Goal: Task Accomplishment & Management: Manage account settings

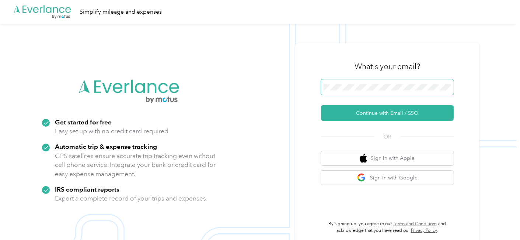
click at [361, 91] on span at bounding box center [387, 86] width 133 height 15
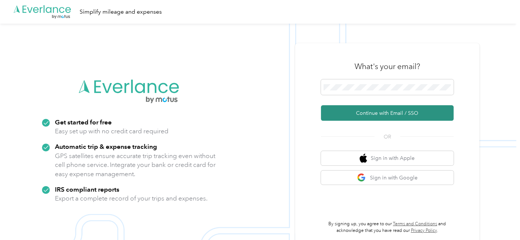
click at [364, 110] on button "Continue with Email / SSO" at bounding box center [387, 112] width 133 height 15
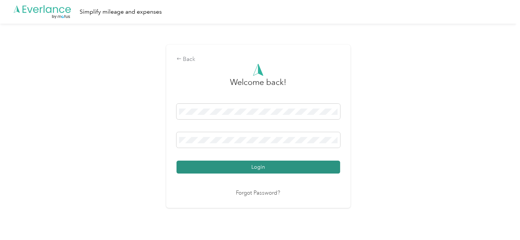
click at [261, 167] on button "Login" at bounding box center [259, 166] width 164 height 13
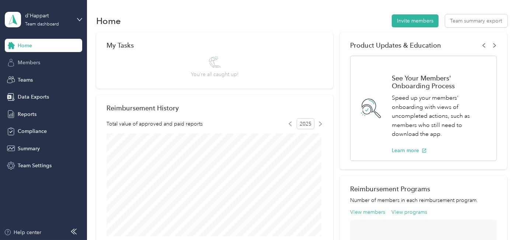
click at [26, 62] on span "Members" at bounding box center [29, 63] width 22 height 8
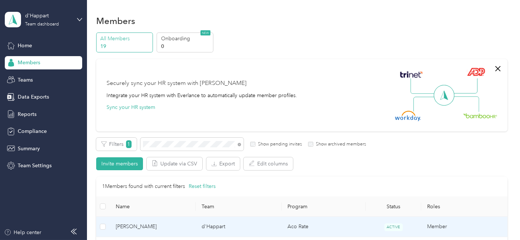
click at [170, 225] on span "Nancy Geeslin" at bounding box center [153, 226] width 74 height 8
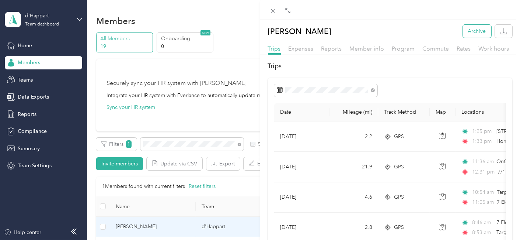
click at [469, 31] on button "Archive" at bounding box center [477, 31] width 28 height 13
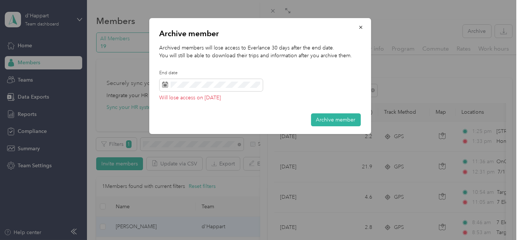
click at [333, 117] on button "Archive member" at bounding box center [336, 119] width 50 height 13
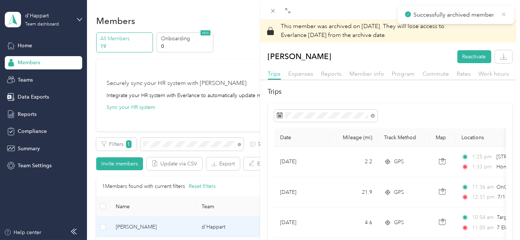
click at [503, 14] on icon at bounding box center [504, 14] width 6 height 7
